Goal: Find specific page/section: Find specific page/section

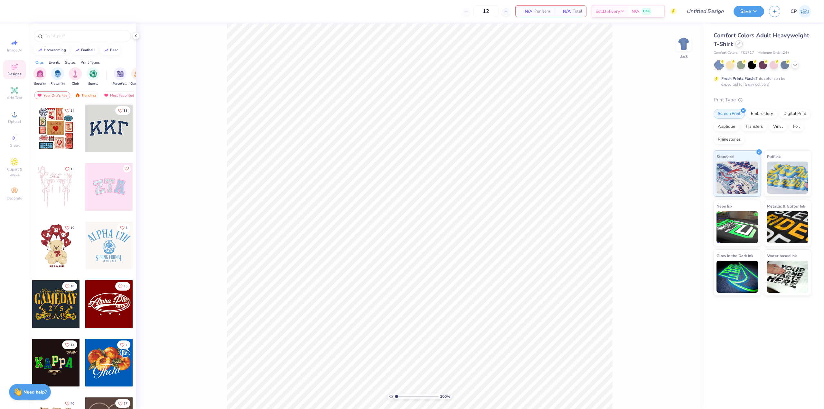
click at [740, 45] on div at bounding box center [738, 43] width 7 height 7
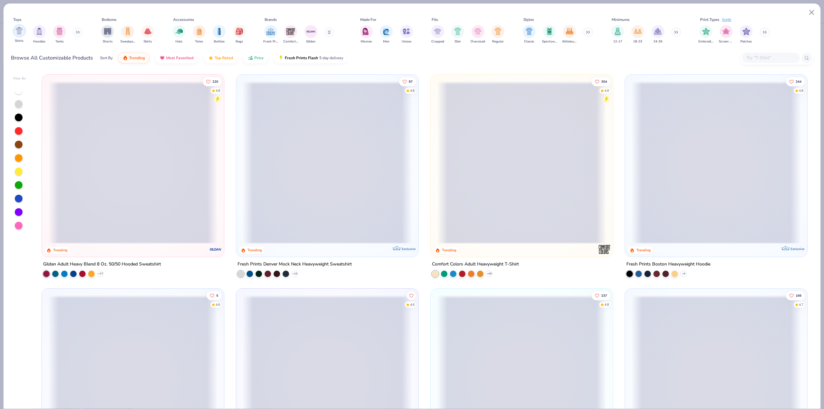
click at [17, 37] on div "filter for Shirts" at bounding box center [19, 30] width 13 height 13
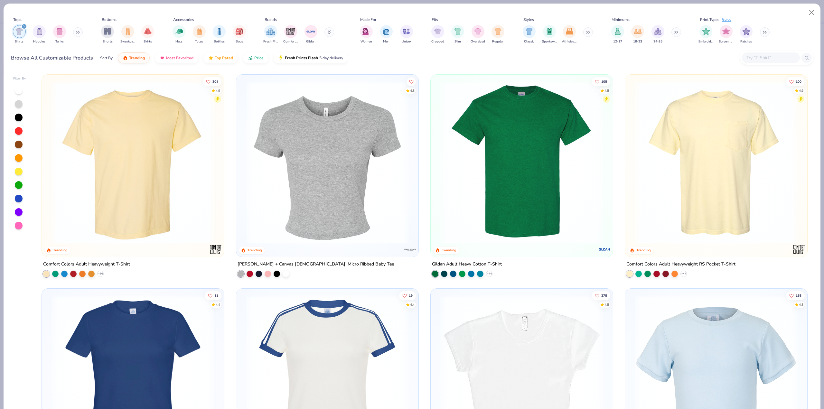
drag, startPoint x: 130, startPoint y: 103, endPoint x: 135, endPoint y: 107, distance: 6.5
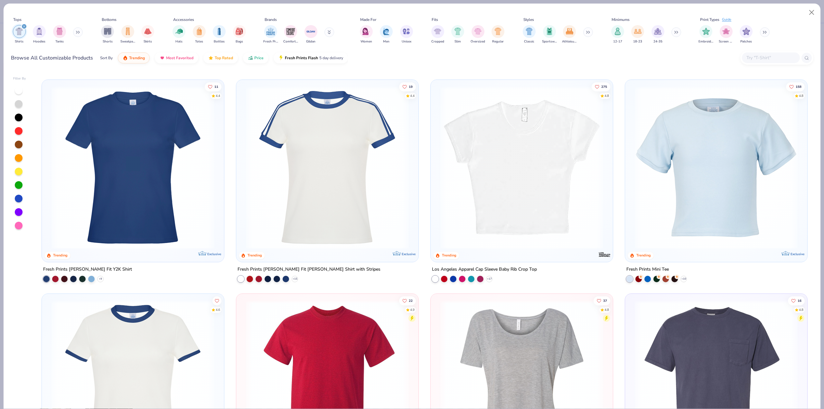
scroll to position [207, 0]
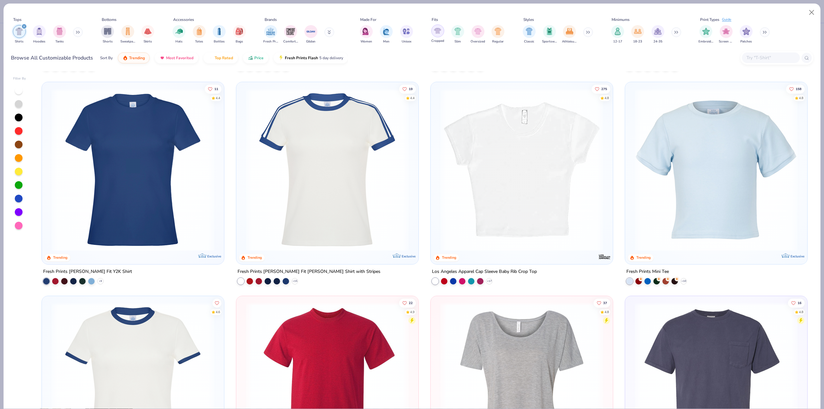
click at [433, 35] on div "filter for Cropped" at bounding box center [437, 30] width 13 height 13
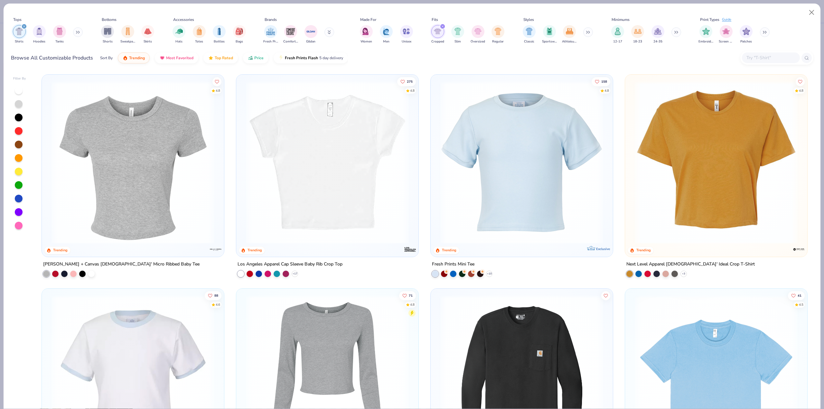
click at [588, 30] on button at bounding box center [588, 32] width 10 height 10
click at [75, 34] on button at bounding box center [78, 32] width 10 height 10
